Goal: Transaction & Acquisition: Purchase product/service

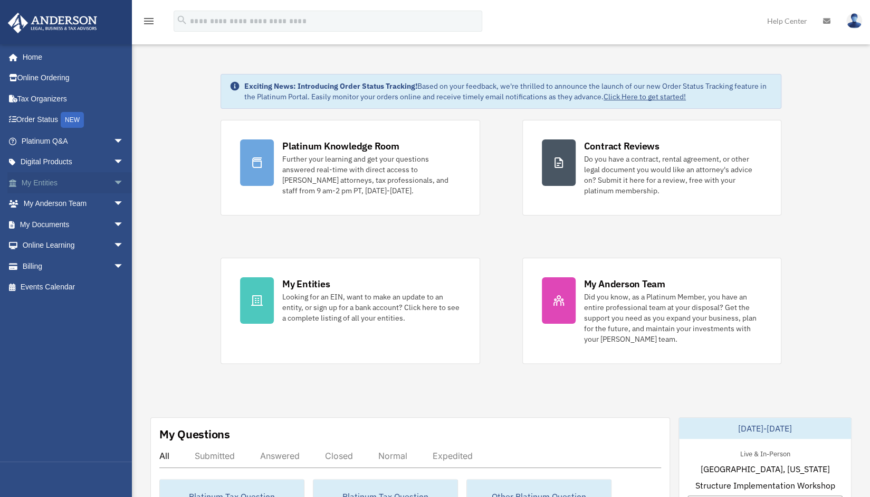
click at [113, 183] on span "arrow_drop_down" at bounding box center [123, 183] width 21 height 22
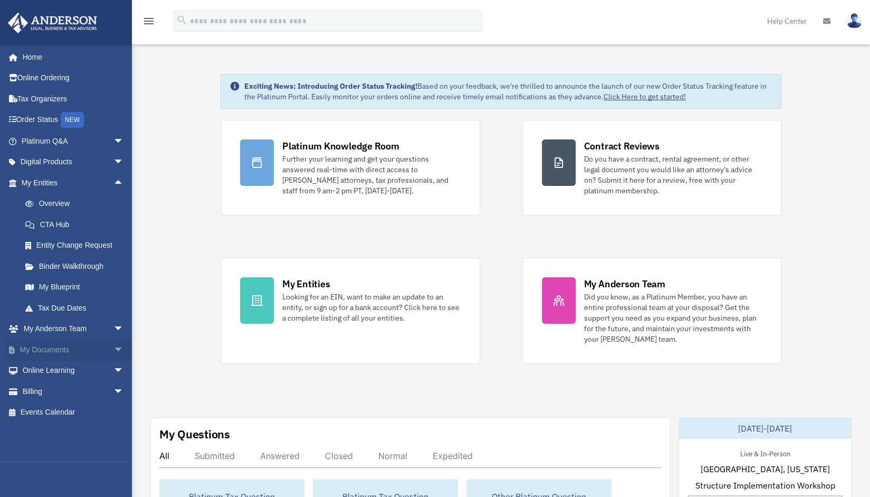
click at [58, 350] on link "My Documents arrow_drop_down" at bounding box center [73, 349] width 132 height 21
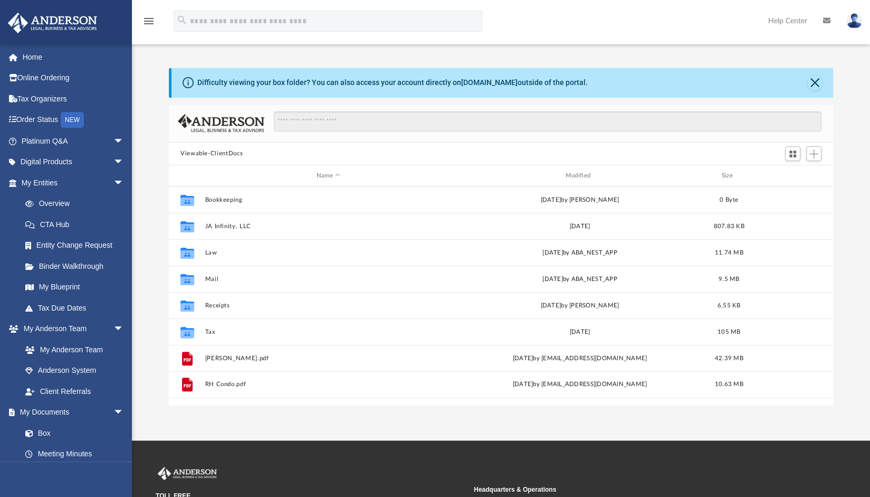
scroll to position [232, 656]
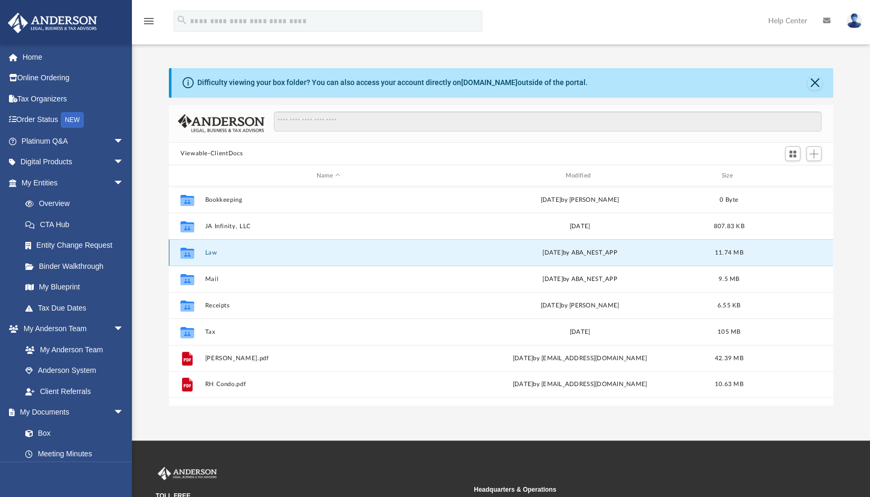
click at [212, 255] on button "Law" at bounding box center [328, 252] width 247 height 7
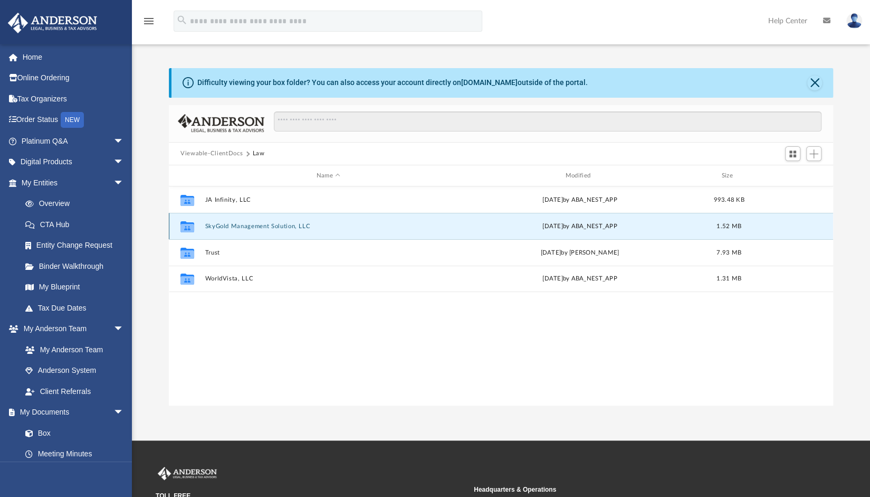
click at [239, 224] on button "SkyGold Management Solution, LLC" at bounding box center [328, 226] width 247 height 7
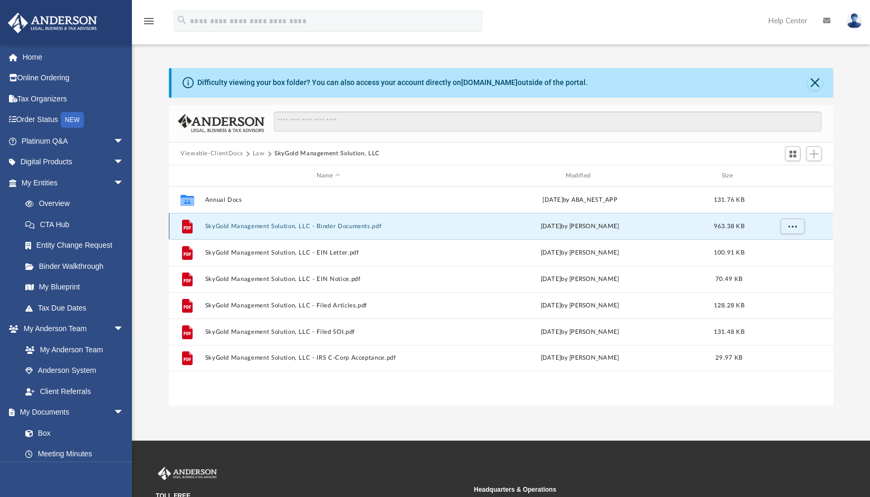
click at [339, 227] on button "SkyGold Management Solution, LLC - Binder Documents.pdf" at bounding box center [328, 226] width 247 height 7
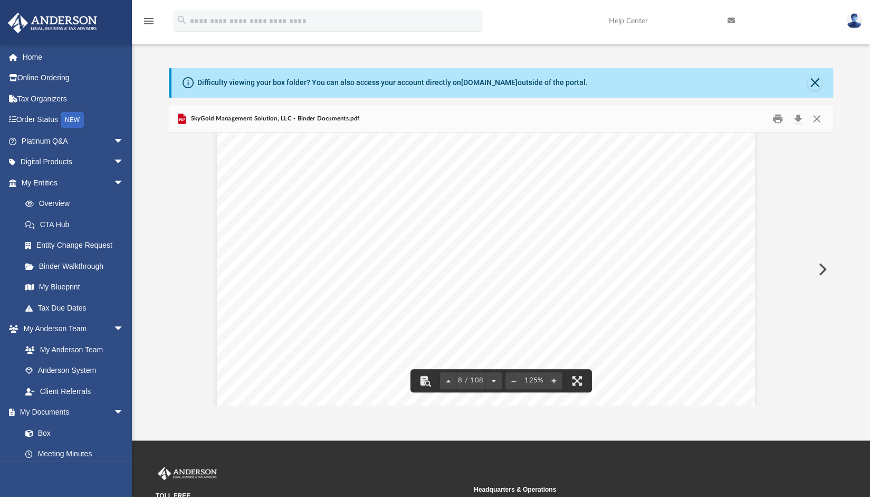
scroll to position [5091, 15]
drag, startPoint x: 415, startPoint y: 225, endPoint x: 567, endPoint y: 229, distance: 152.0
click at [567, 229] on div "SkyGold Management Solution, LLC OPERATING AGREEMENT Entity Formation Informati…" at bounding box center [486, 384] width 538 height 697
click at [640, 284] on div "SkyGold Management Solution, LLC OPERATING AGREEMENT Entity Formation Informati…" at bounding box center [486, 384] width 538 height 697
click at [641, 290] on div "SkyGold Management Solution, LLC OPERATING AGREEMENT Entity Formation Informati…" at bounding box center [486, 384] width 538 height 697
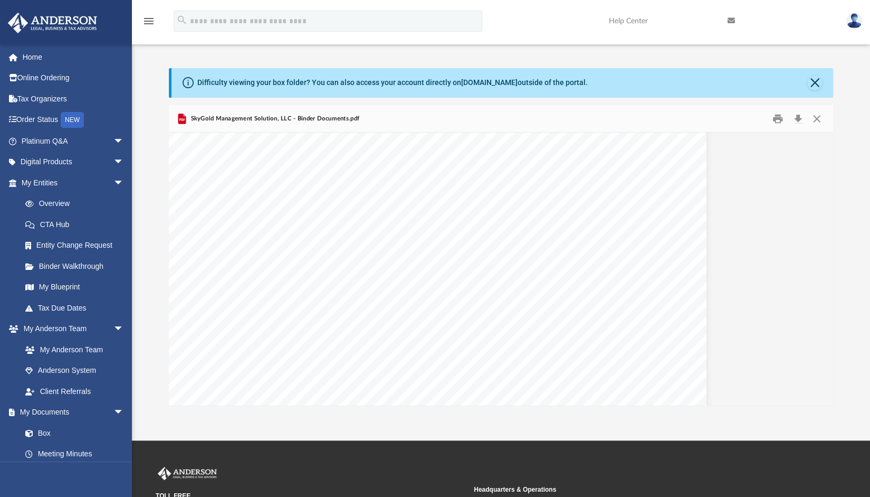
scroll to position [5037, 64]
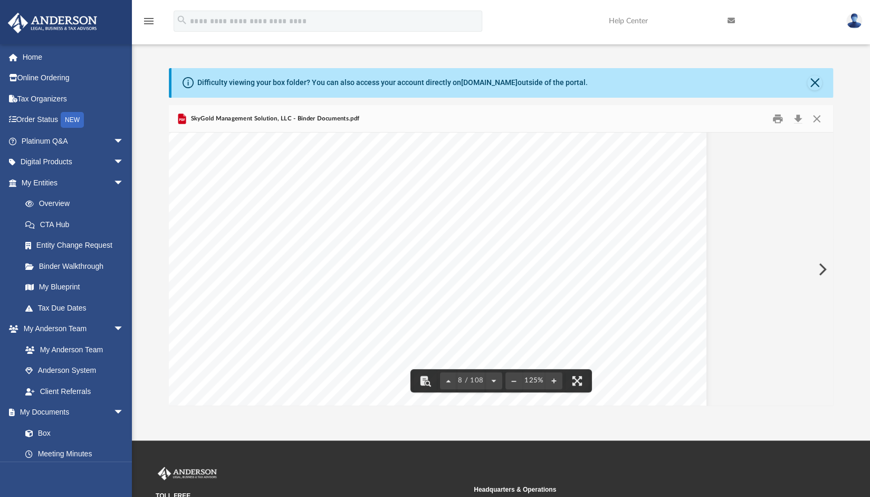
drag, startPoint x: 522, startPoint y: 270, endPoint x: 417, endPoint y: 280, distance: 105.5
click at [417, 280] on div "SkyGold Management Solution, LLC OPERATING AGREEMENT Entity Formation Informati…" at bounding box center [437, 439] width 538 height 697
drag, startPoint x: 367, startPoint y: 281, endPoint x: 464, endPoint y: 287, distance: 97.8
click at [464, 287] on div "SkyGold Management Solution, LLC OPERATING AGREEMENT Entity Formation Informati…" at bounding box center [437, 439] width 538 height 697
click at [463, 287] on div "SkyGold Management Solution, LLC OPERATING AGREEMENT Entity Formation Informati…" at bounding box center [437, 439] width 538 height 697
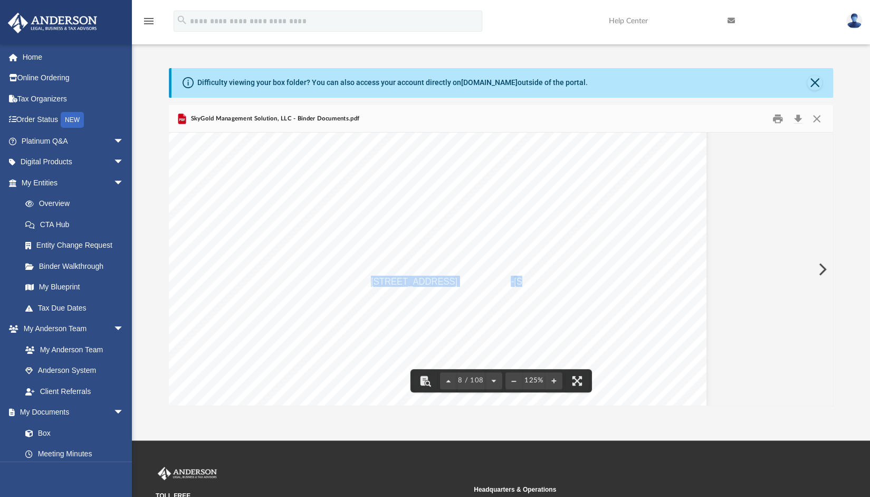
drag, startPoint x: 367, startPoint y: 281, endPoint x: 518, endPoint y: 283, distance: 150.4
click at [518, 283] on div "SkyGold Management Solution, LLC OPERATING AGREEMENT Entity Formation Informati…" at bounding box center [437, 439] width 538 height 697
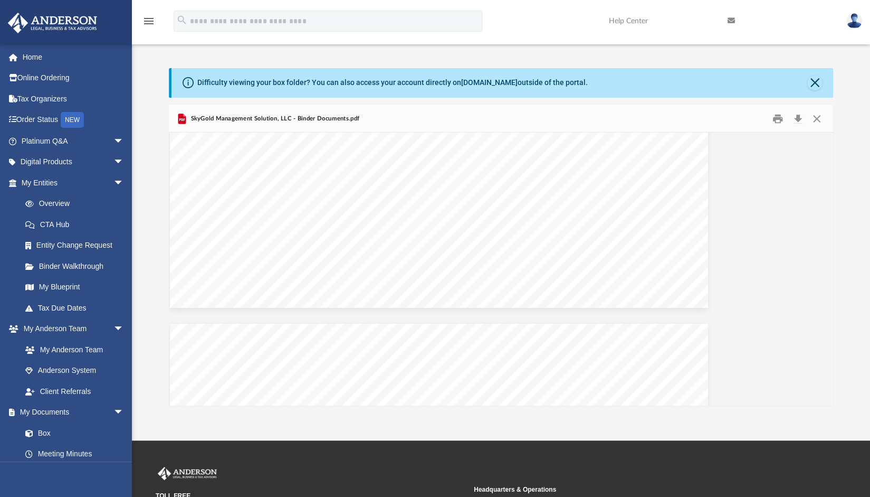
scroll to position [4091, 63]
click at [48, 120] on link "Order Status NEW" at bounding box center [73, 120] width 132 height 22
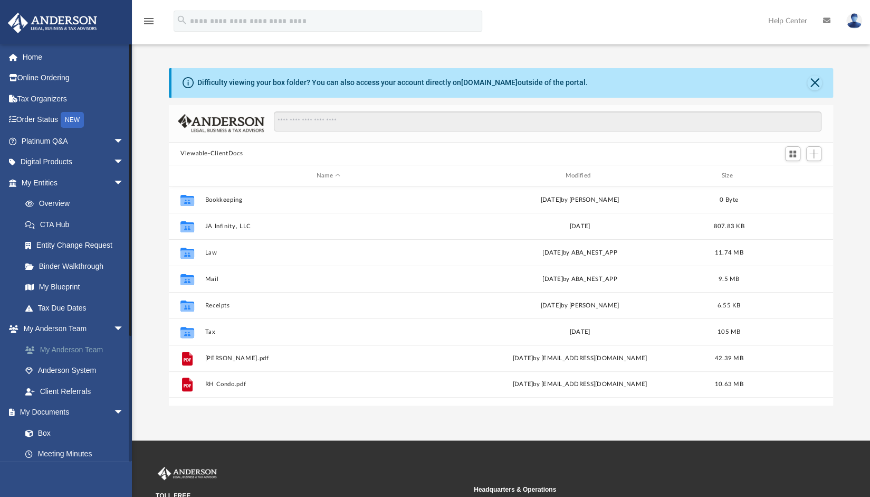
scroll to position [232, 656]
click at [55, 199] on link "Overview" at bounding box center [77, 203] width 125 height 21
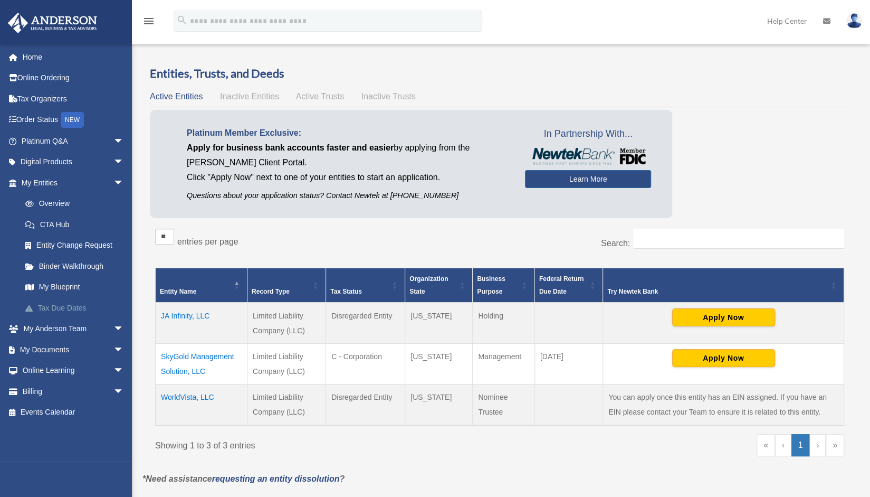
click at [65, 308] on link "Tax Due Dates" at bounding box center [77, 307] width 125 height 21
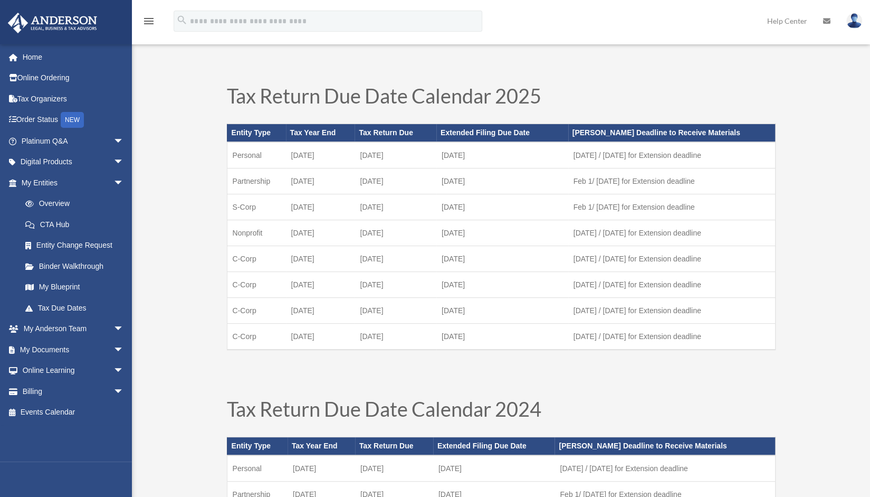
click at [113, 388] on span "arrow_drop_down" at bounding box center [123, 391] width 21 height 22
click at [70, 409] on link "$ Open Invoices" at bounding box center [77, 413] width 125 height 22
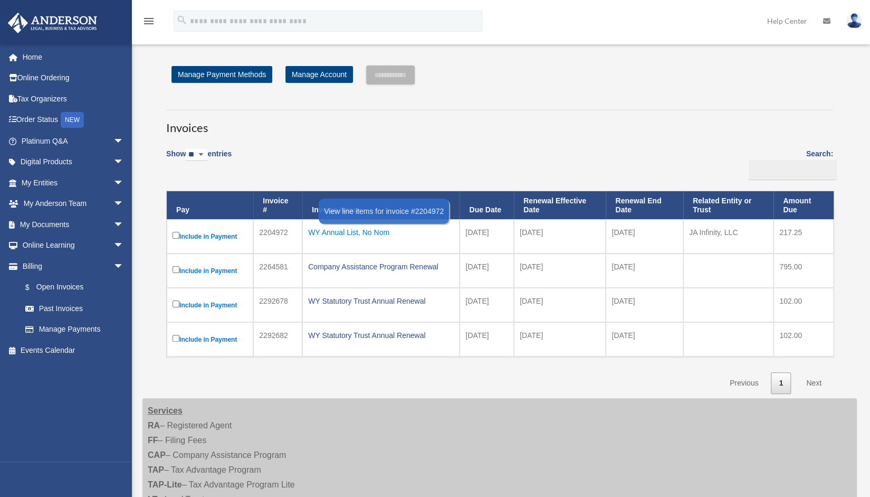
click at [338, 238] on div "WY Annual List, No Nom" at bounding box center [381, 232] width 146 height 15
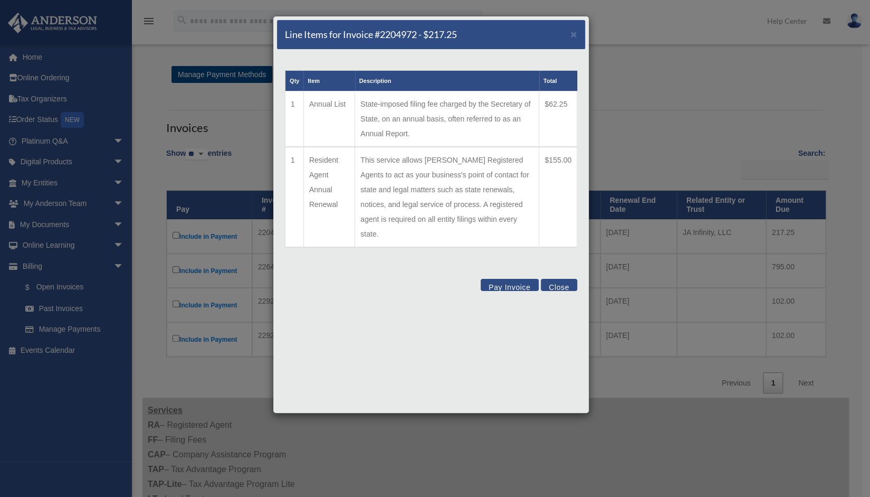
click at [567, 279] on button "Close" at bounding box center [559, 285] width 36 height 12
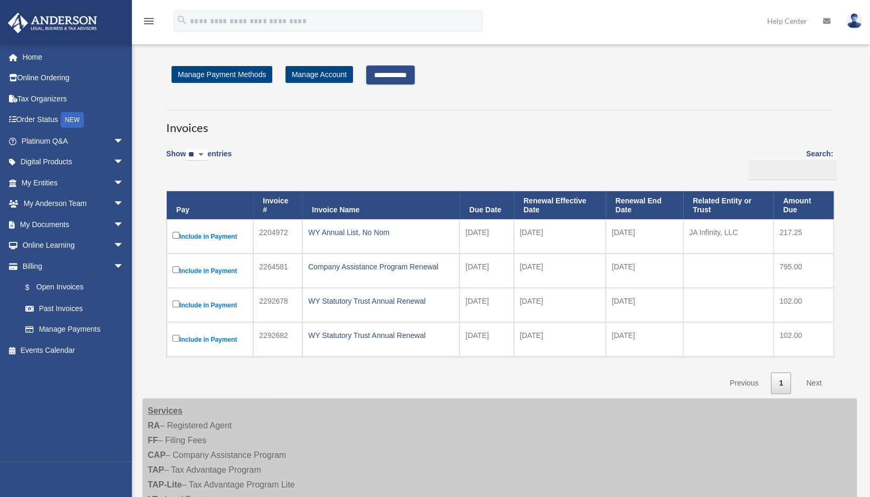
click at [415, 69] on input "**********" at bounding box center [390, 74] width 49 height 19
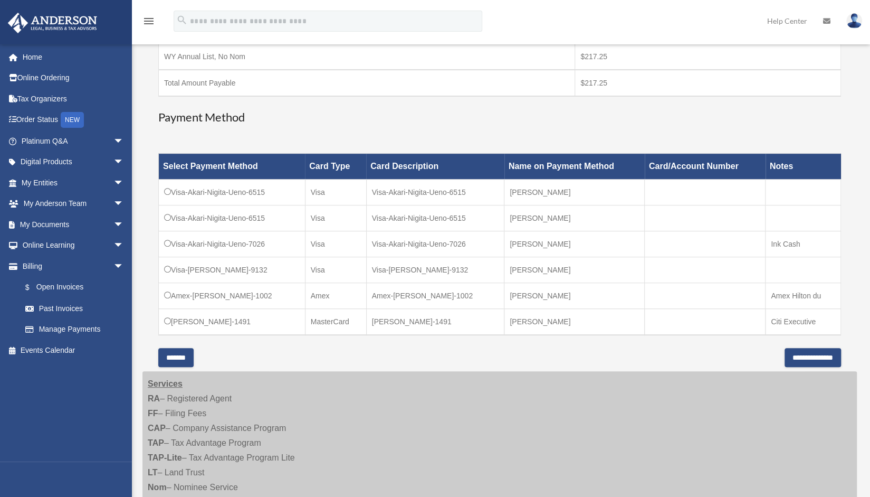
scroll to position [217, 0]
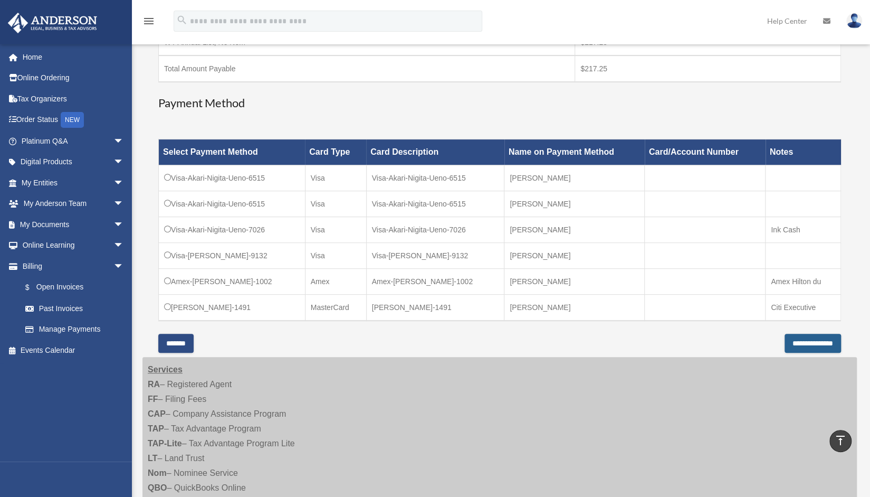
click at [795, 339] on input "**********" at bounding box center [813, 343] width 56 height 19
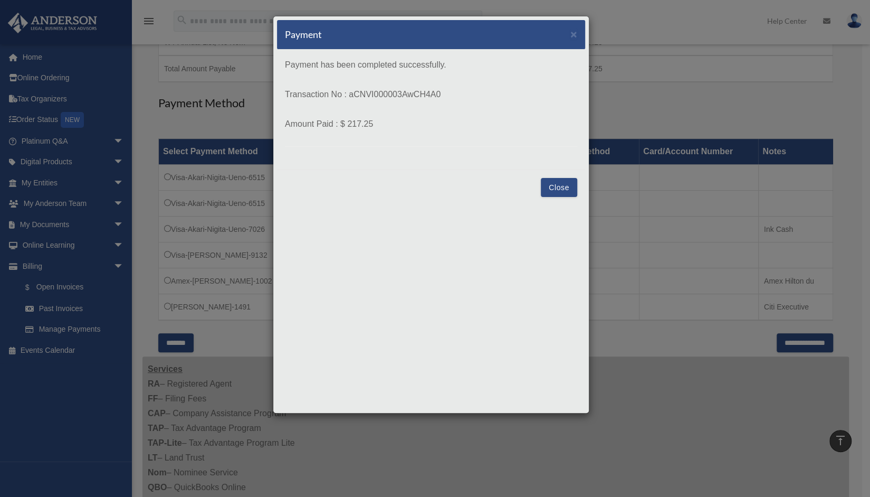
click at [560, 183] on button "Close" at bounding box center [559, 187] width 36 height 19
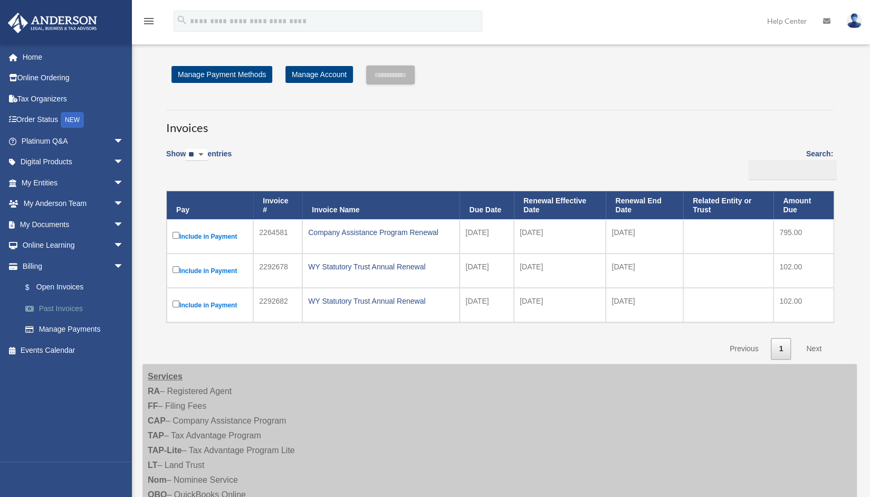
click at [66, 311] on link "Past Invoices" at bounding box center [77, 308] width 125 height 21
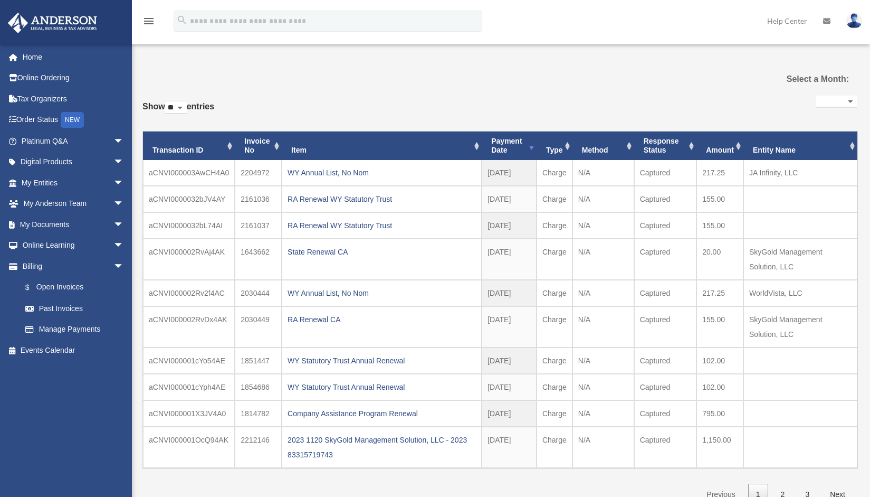
select select
